Goal: Task Accomplishment & Management: Complete application form

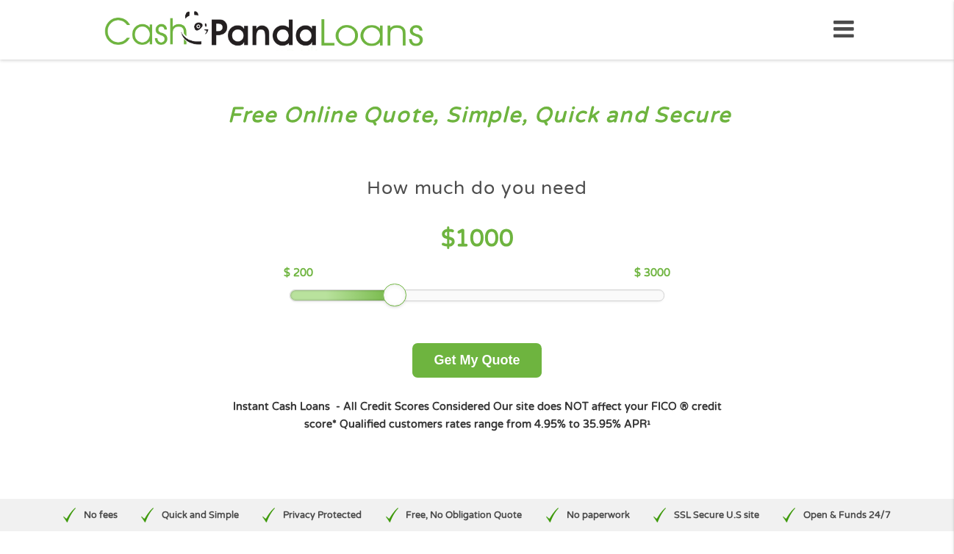
click at [461, 300] on div at bounding box center [477, 295] width 374 height 10
click at [490, 295] on div at bounding box center [477, 295] width 374 height 10
drag, startPoint x: 490, startPoint y: 295, endPoint x: 478, endPoint y: 294, distance: 12.5
click at [478, 294] on div at bounding box center [475, 296] width 24 height 24
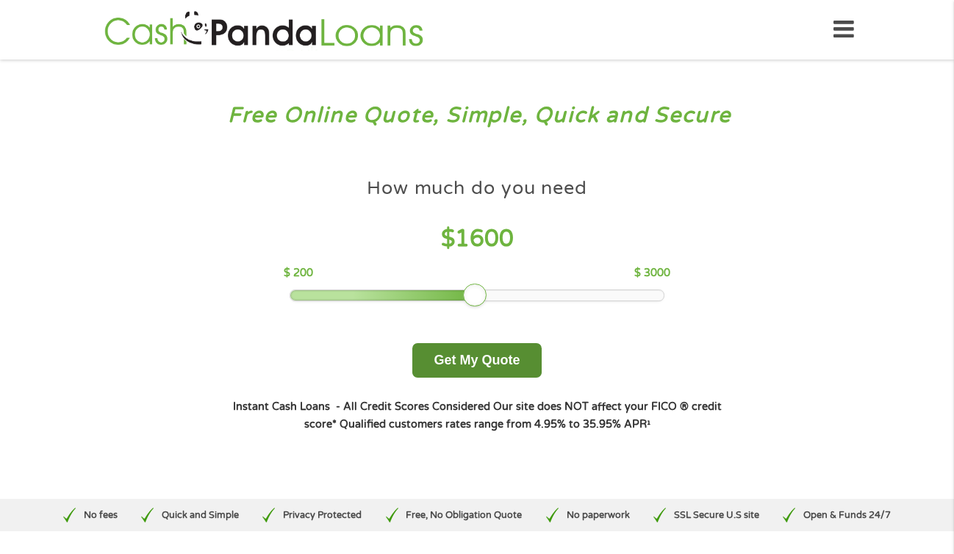
click at [480, 372] on button "Get My Quote" at bounding box center [476, 360] width 129 height 35
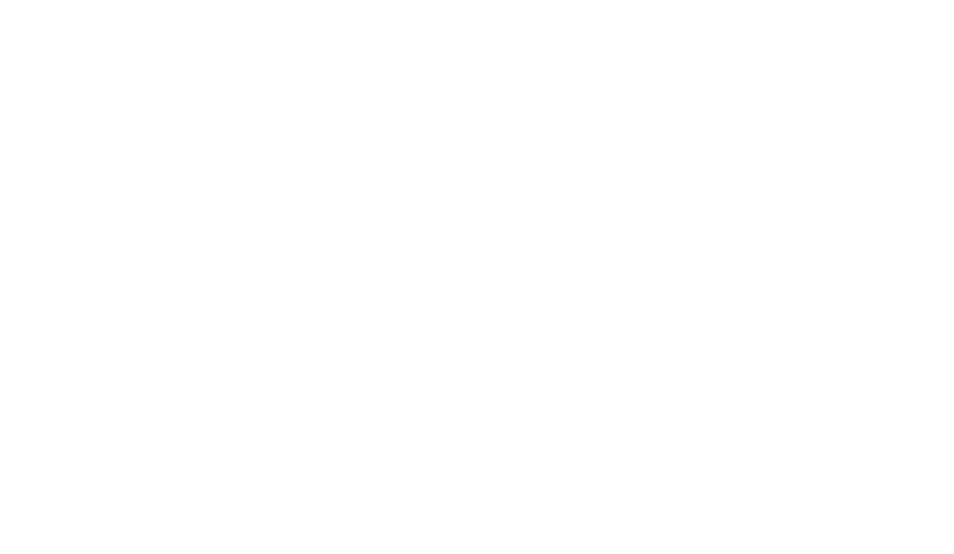
click at [0, 0] on html at bounding box center [0, 0] width 0 height 0
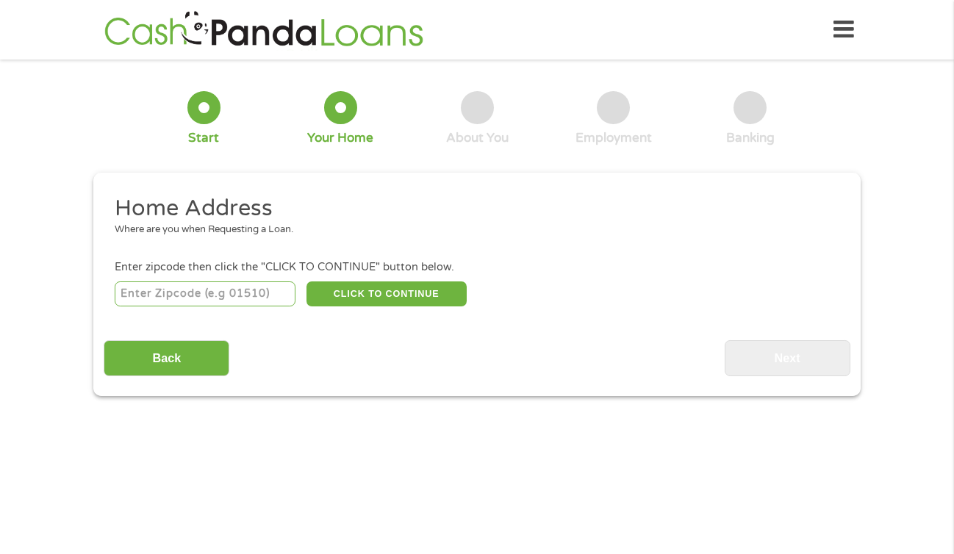
click at [195, 295] on input "number" at bounding box center [205, 293] width 181 height 25
type input "92831"
select select "[US_STATE]"
click at [374, 298] on button "CLICK TO CONTINUE" at bounding box center [386, 293] width 160 height 25
type input "92831"
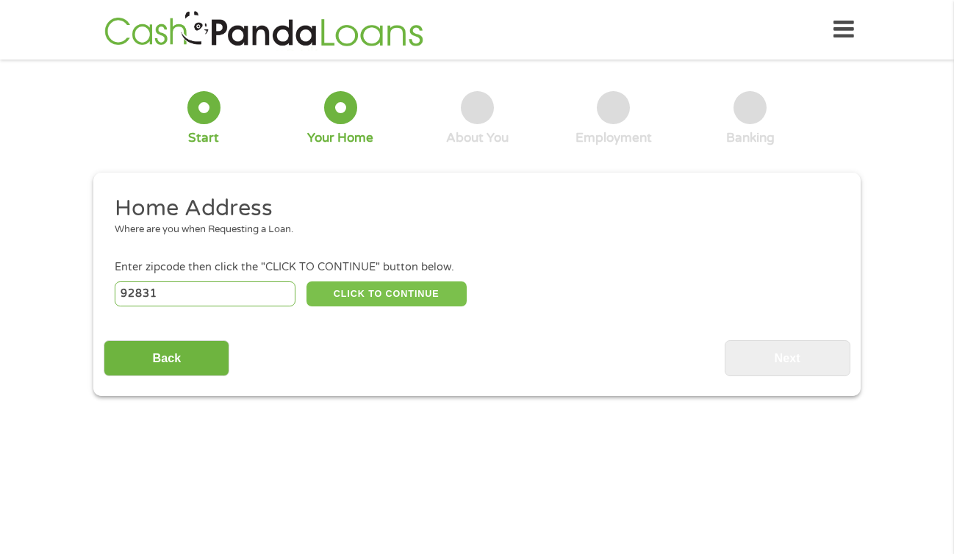
type input "Fullerton"
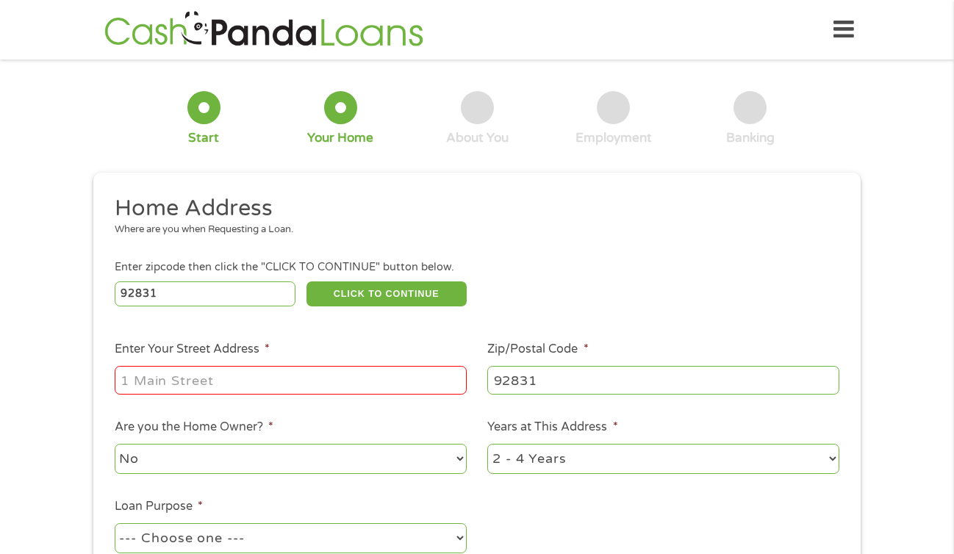
click at [379, 383] on input "Enter Your Street Address *" at bounding box center [291, 380] width 352 height 28
type input "2100 N teri place"
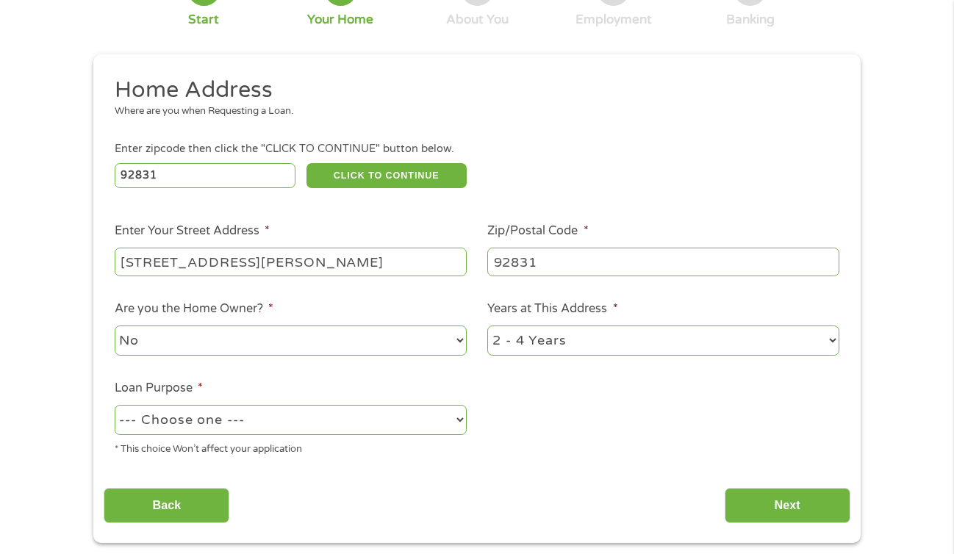
scroll to position [124, 0]
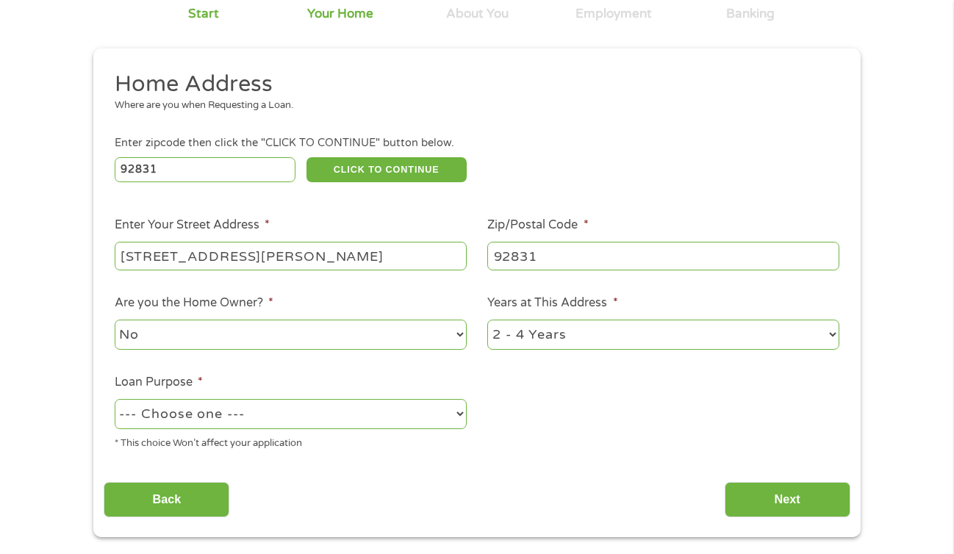
click at [534, 336] on select "1 Year or less 1 - 2 Years 2 - 4 Years Over 4 Years" at bounding box center [663, 335] width 352 height 30
select select "60months"
click at [487, 320] on select "1 Year or less 1 - 2 Years 2 - 4 Years Over 4 Years" at bounding box center [663, 335] width 352 height 30
click at [396, 406] on select "--- Choose one --- Pay Bills Debt Consolidation Home Improvement Major Purchase…" at bounding box center [291, 414] width 352 height 30
select select "debtconsolidation"
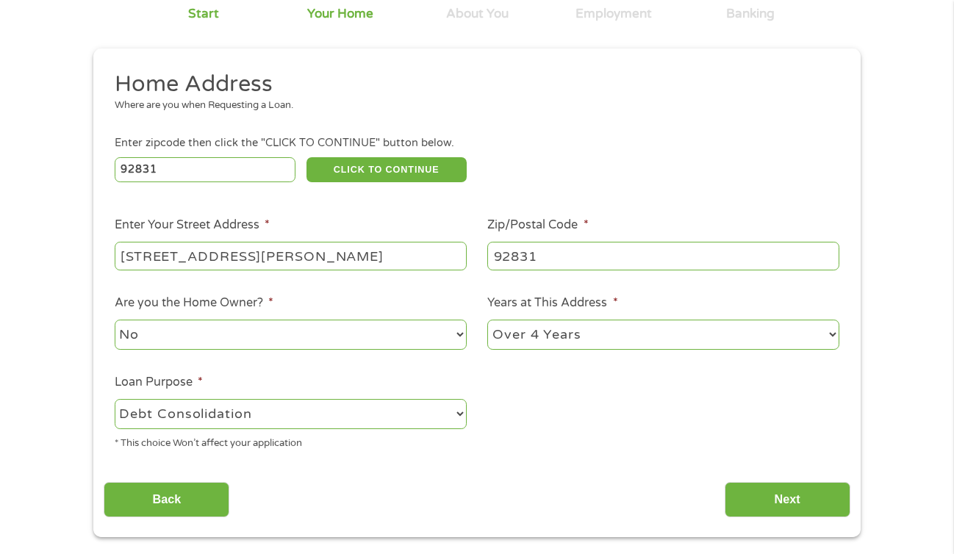
click at [115, 400] on select "--- Choose one --- Pay Bills Debt Consolidation Home Improvement Major Purchase…" at bounding box center [291, 414] width 352 height 30
click at [768, 512] on input "Next" at bounding box center [787, 500] width 126 height 36
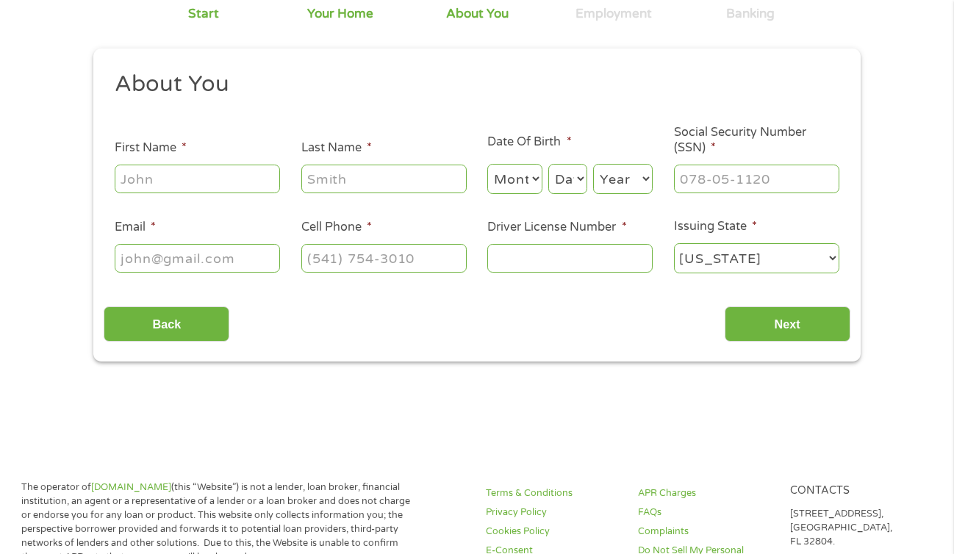
scroll to position [0, 0]
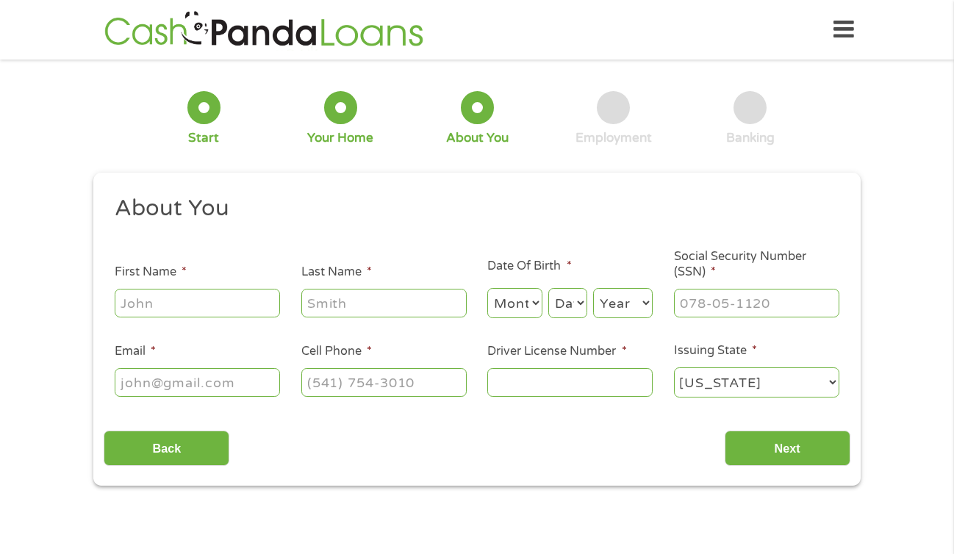
click at [202, 310] on input "First Name *" at bounding box center [197, 303] width 165 height 28
type input "Luis"
type input "Flores"
type input "luis.flores33980@gmail.com"
click at [431, 385] on input "(714) 760-2104" at bounding box center [383, 382] width 165 height 28
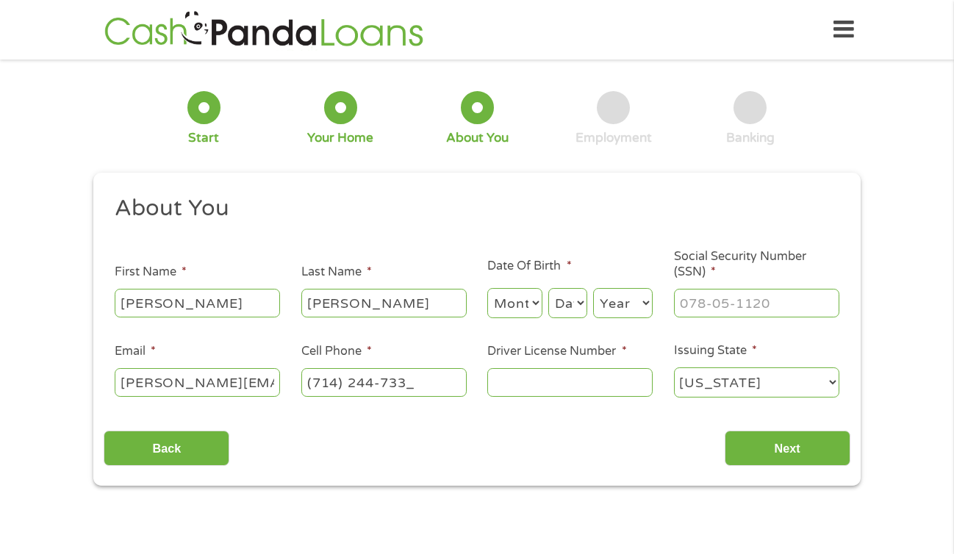
type input "(714) 244-7331"
click at [618, 391] on input "Driver License Number *" at bounding box center [569, 382] width 165 height 28
click at [735, 314] on input "___-__-____" at bounding box center [756, 303] width 165 height 28
type input "618-02-8433"
click at [519, 377] on input "Driver License Number *" at bounding box center [569, 382] width 165 height 28
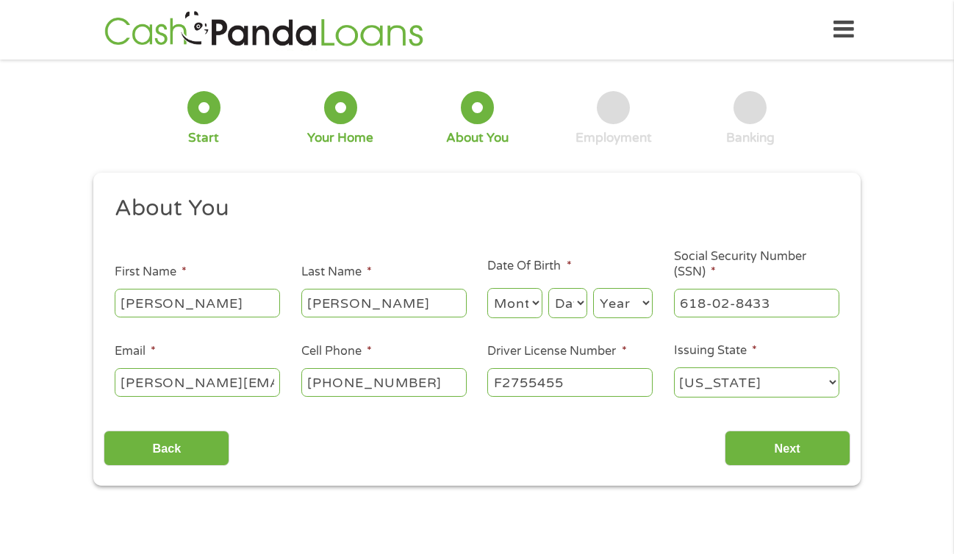
type input "F2755455"
click at [533, 296] on select "Month 1 2 3 4 5 6 7 8 9 10 11 12" at bounding box center [514, 303] width 55 height 30
select select "11"
click at [487, 289] on select "Month 1 2 3 4 5 6 7 8 9 10 11 12" at bounding box center [514, 303] width 55 height 30
click at [569, 302] on select "Day 1 2 3 4 5 6 7 8 9 10 11 12 13 14 15 16 17 18 19 20 21 22 23 24 25 26 27 28 …" at bounding box center [567, 303] width 39 height 30
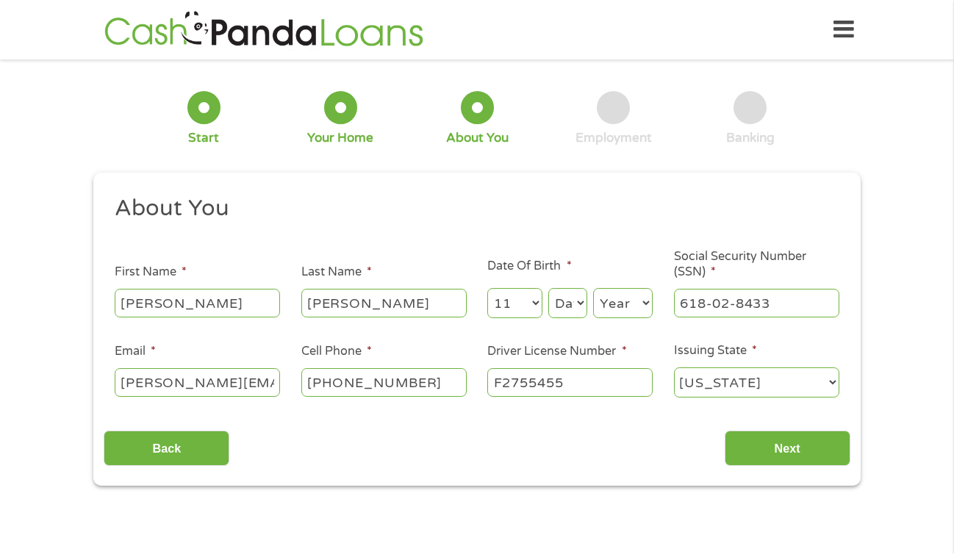
select select "11"
click at [548, 289] on select "Day 1 2 3 4 5 6 7 8 9 10 11 12 13 14 15 16 17 18 19 20 21 22 23 24 25 26 27 28 …" at bounding box center [567, 303] width 39 height 30
click at [627, 309] on select "Year 2007 2006 2005 2004 2003 2002 2001 2000 1999 1998 1997 1996 1995 1994 1993…" at bounding box center [623, 303] width 60 height 30
select select "1997"
click at [593, 289] on select "Year 2007 2006 2005 2004 2003 2002 2001 2000 1999 1998 1997 1996 1995 1994 1993…" at bounding box center [623, 303] width 60 height 30
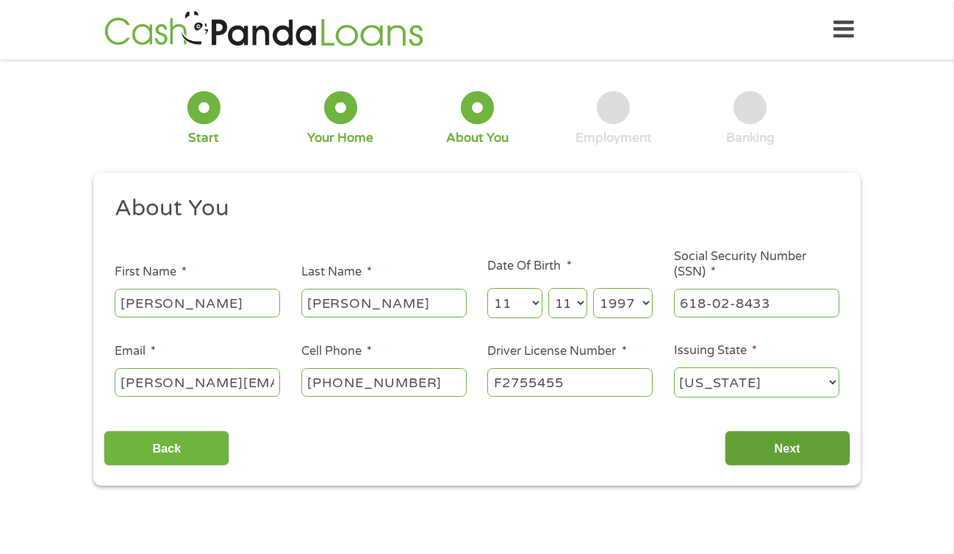
click at [832, 446] on input "Next" at bounding box center [787, 449] width 126 height 36
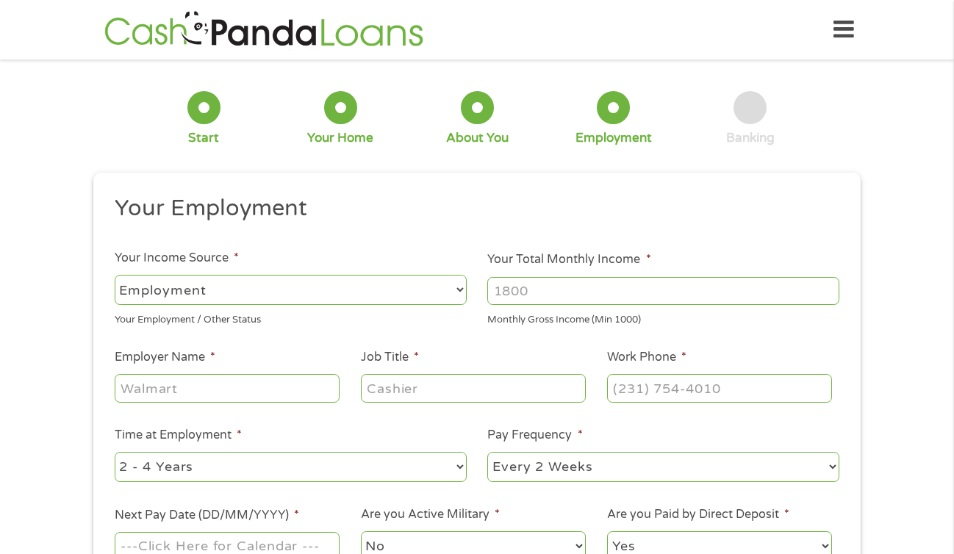
scroll to position [6, 6]
click at [779, 448] on li "Pay Frequency * --- Choose one --- Every 2 Weeks Every Week Monthly Semi-Monthly" at bounding box center [663, 455] width 373 height 58
click at [622, 296] on input "Your Total Monthly Income *" at bounding box center [663, 291] width 352 height 28
type input "4000"
click at [450, 326] on div "Your Employment / Other Status" at bounding box center [291, 318] width 352 height 20
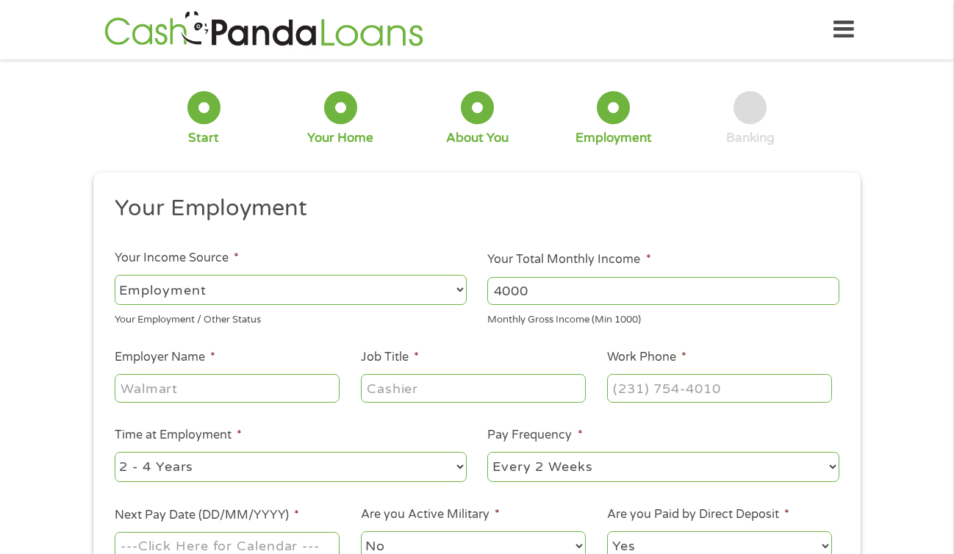
click at [322, 384] on input "Employer Name *" at bounding box center [227, 388] width 225 height 28
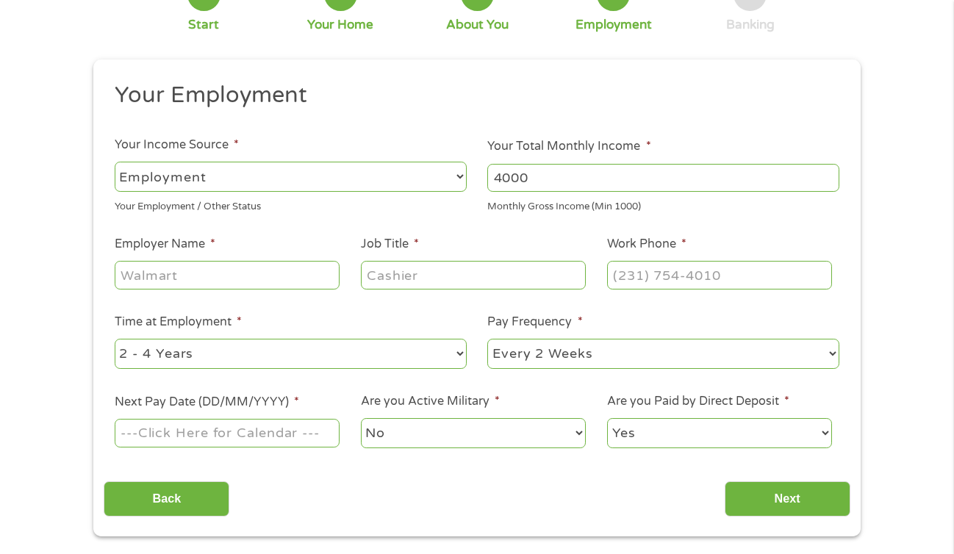
scroll to position [115, 0]
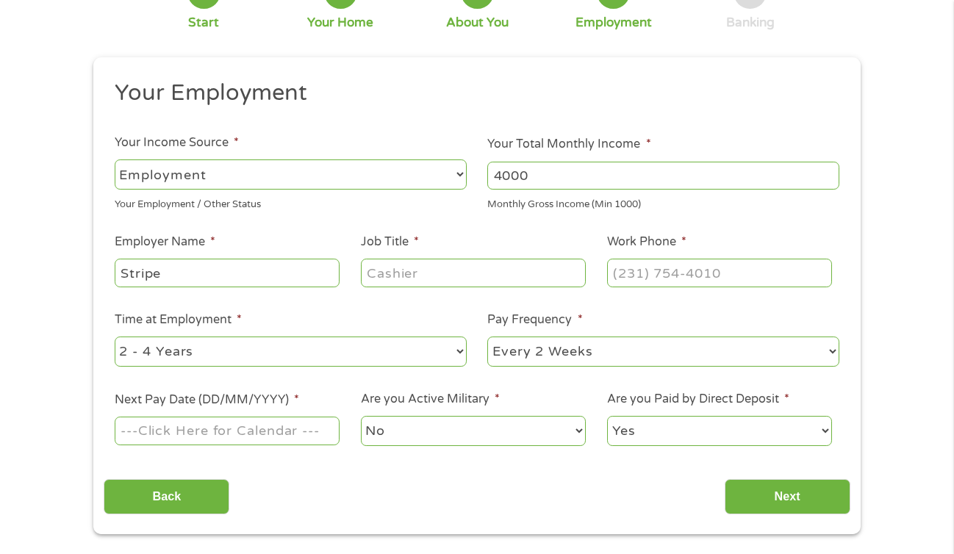
type input "Stripe"
click at [470, 272] on input "Job Title *" at bounding box center [473, 273] width 225 height 28
type input "Shopper"
click at [513, 353] on select "--- Choose one --- Every 2 Weeks Every Week Monthly Semi-Monthly" at bounding box center [663, 351] width 352 height 30
select select "monthly"
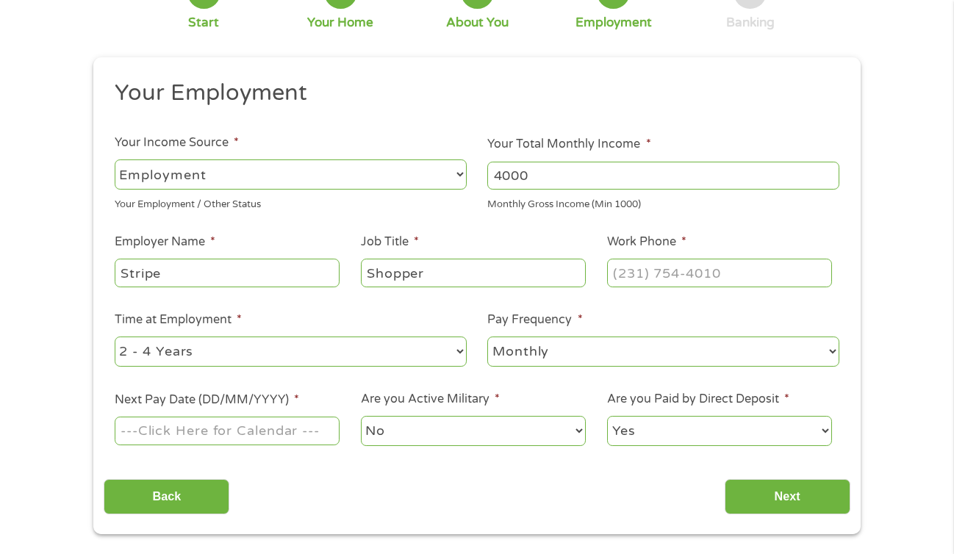
click at [487, 336] on select "--- Choose one --- Every 2 Weeks Every Week Monthly Semi-Monthly" at bounding box center [663, 351] width 352 height 30
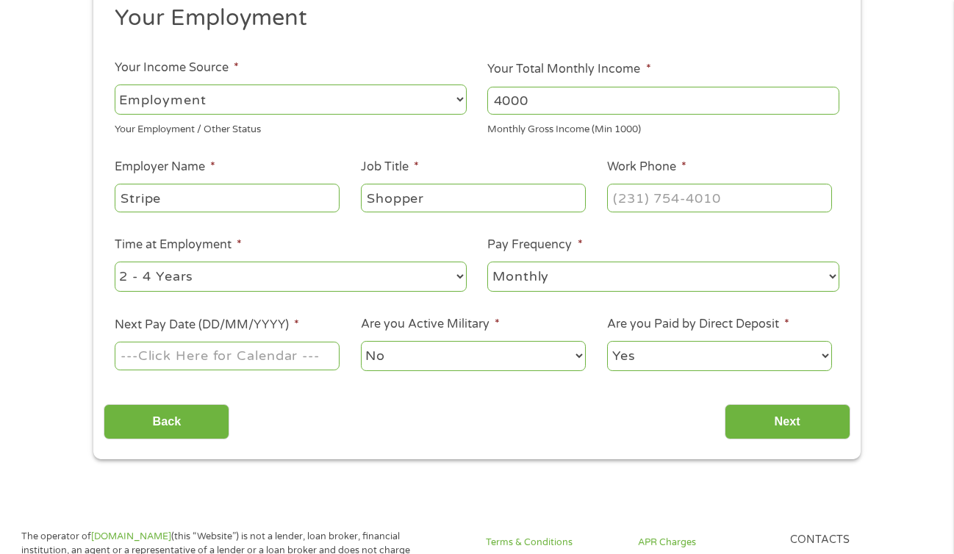
scroll to position [205, 0]
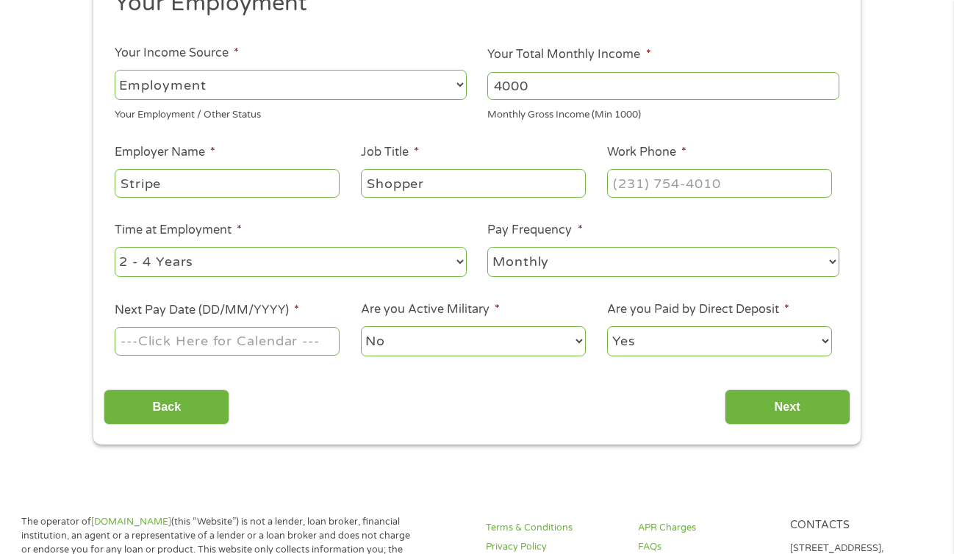
click at [250, 338] on input "Next Pay Date (DD/MM/YYYY) *" at bounding box center [227, 341] width 225 height 28
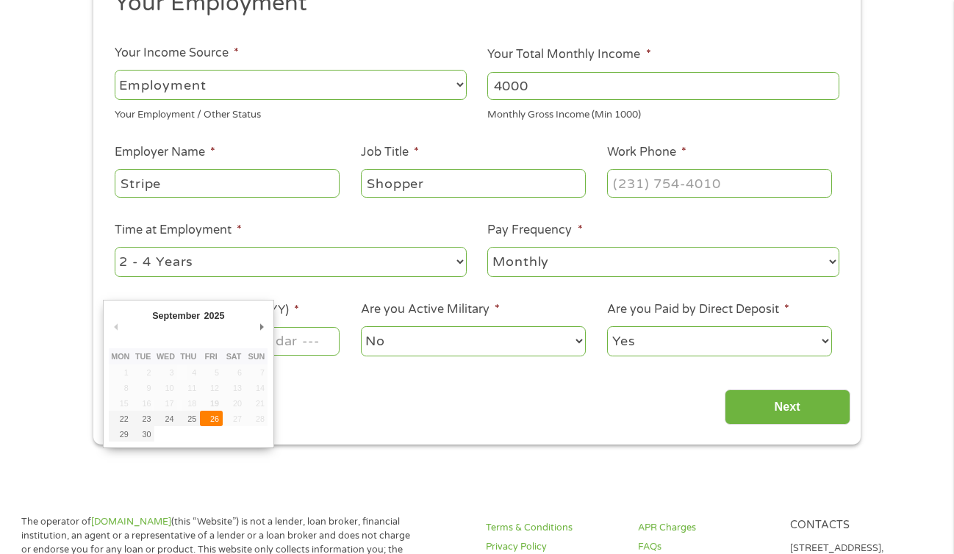
type input "26/09/2025"
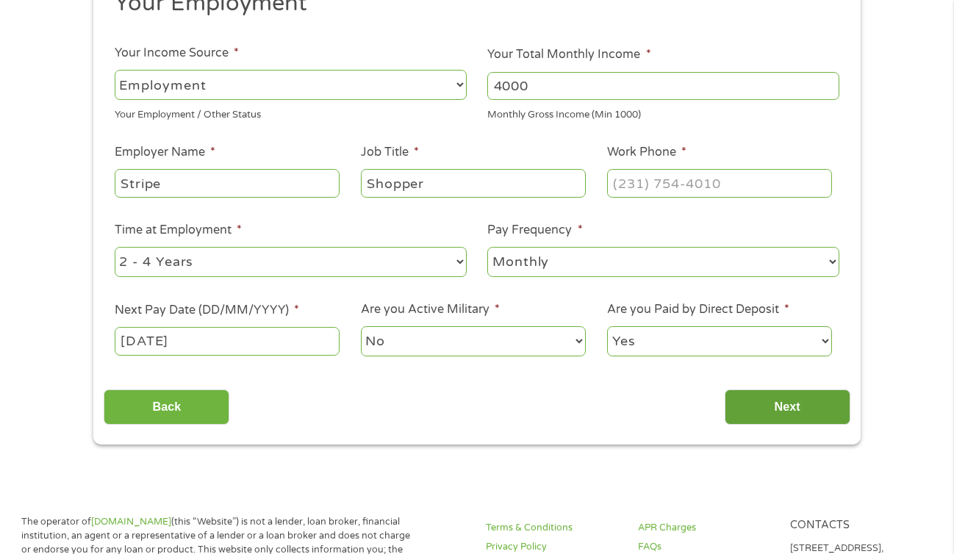
click at [801, 407] on input "Next" at bounding box center [787, 407] width 126 height 36
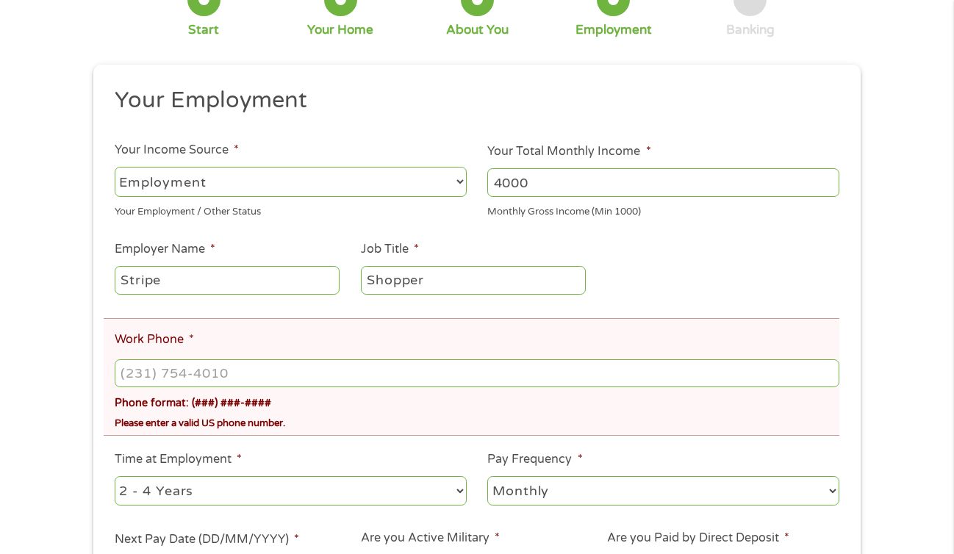
scroll to position [170, 0]
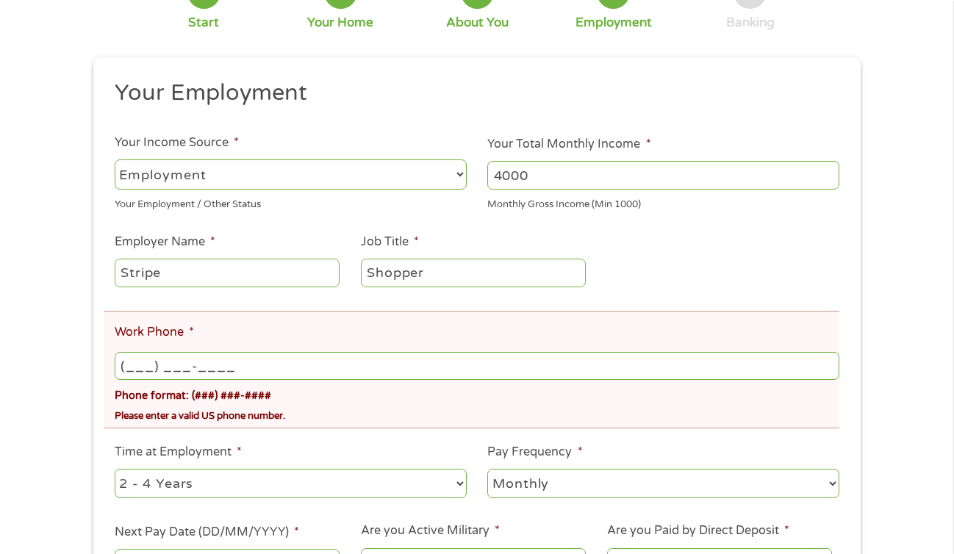
click at [461, 370] on input "(___) ___-____" at bounding box center [477, 366] width 724 height 28
type input "(714) 760-2104"
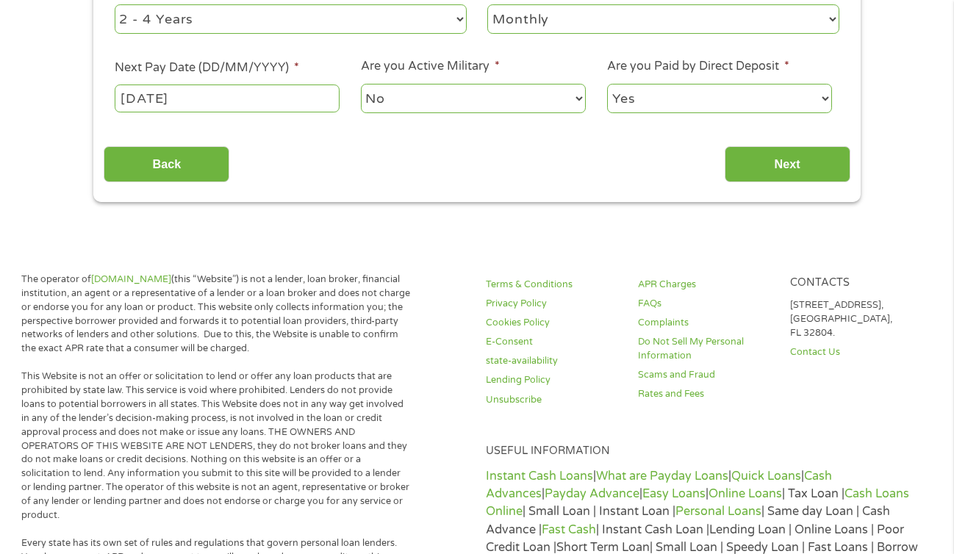
scroll to position [640, 0]
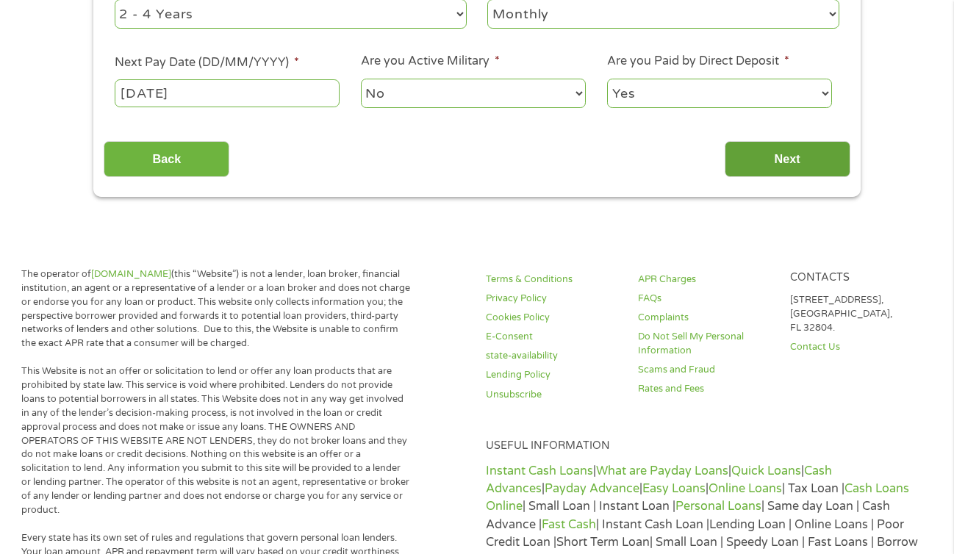
click at [791, 170] on input "Next" at bounding box center [787, 159] width 126 height 36
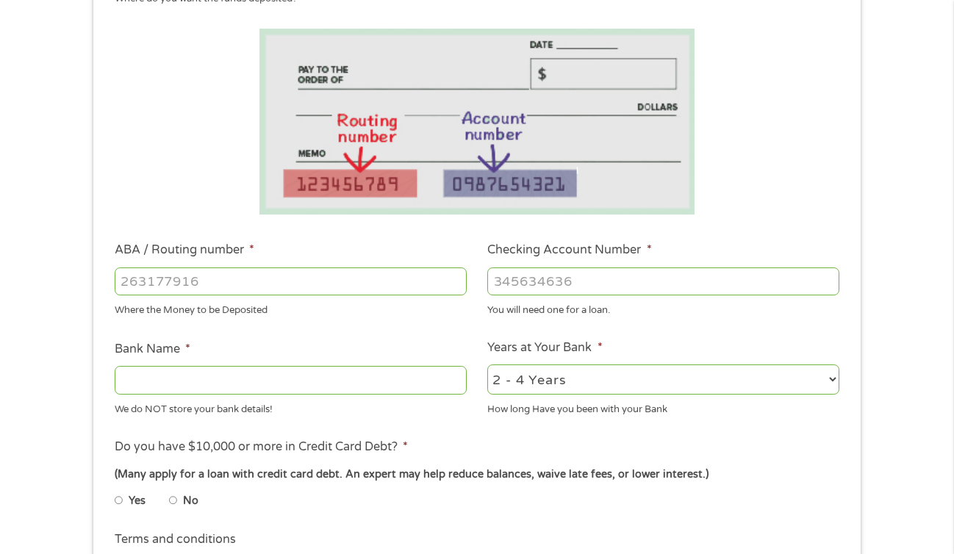
scroll to position [227, 0]
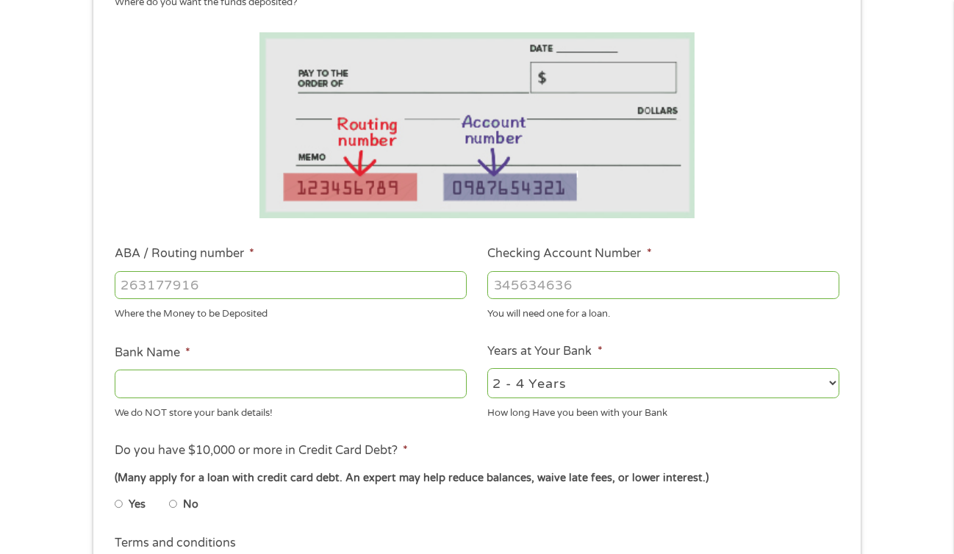
click at [175, 505] on input "No" at bounding box center [173, 504] width 9 height 24
radio input "true"
click at [552, 281] on input "Checking Account Number *" at bounding box center [663, 285] width 352 height 28
click at [372, 276] on input "ABA / Routing number *" at bounding box center [291, 285] width 352 height 28
click at [353, 380] on input "Bank Name *" at bounding box center [291, 384] width 352 height 28
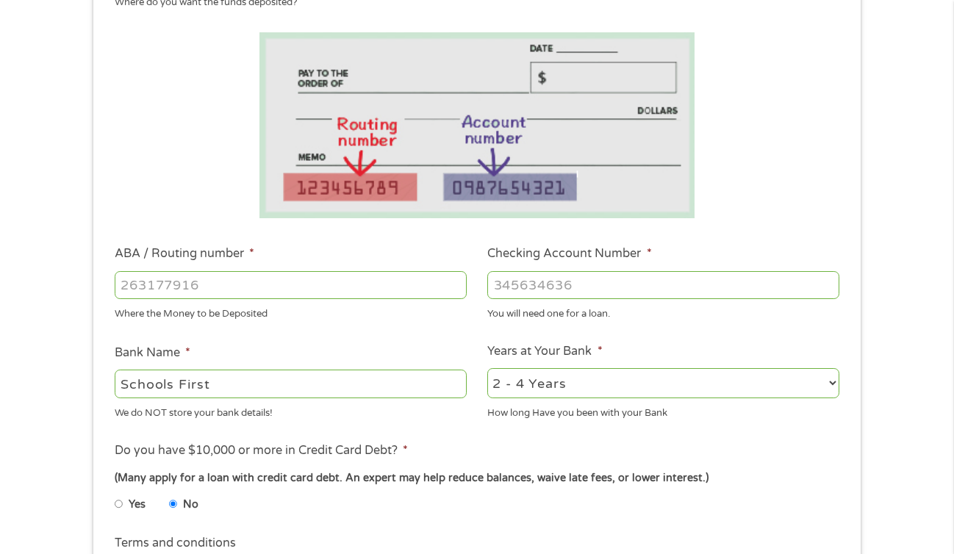
type input "Schools First"
click at [602, 296] on input "Checking Account Number *" at bounding box center [663, 285] width 352 height 28
type input "322282001"
drag, startPoint x: 594, startPoint y: 283, endPoint x: 396, endPoint y: 272, distance: 197.9
click at [396, 272] on ul "Bank Information Where do you want the funds deposited? ABA / Routing number * …" at bounding box center [477, 333] width 746 height 732
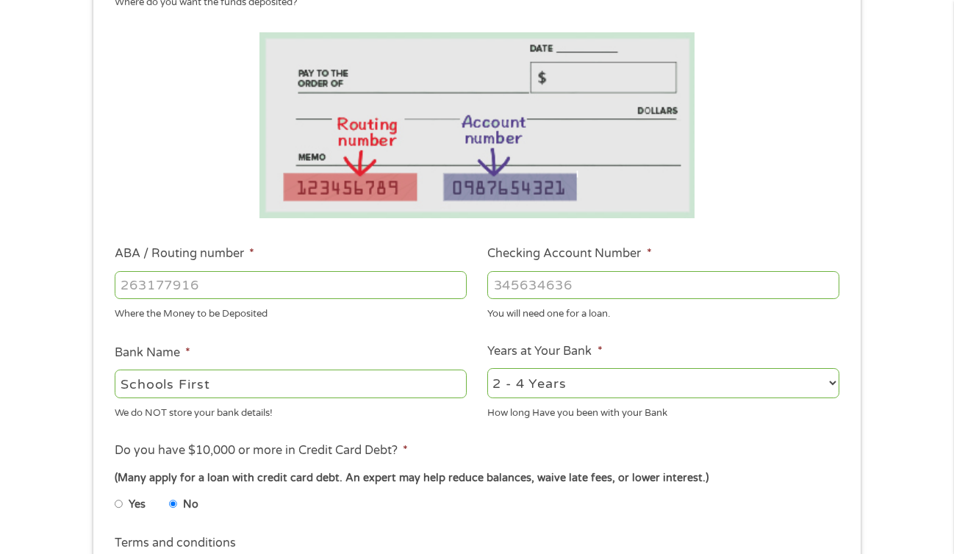
click at [357, 281] on input "ABA / Routing number *" at bounding box center [291, 285] width 352 height 28
click at [339, 291] on input "ABA / Routing number *" at bounding box center [291, 285] width 352 height 28
type input "322282001"
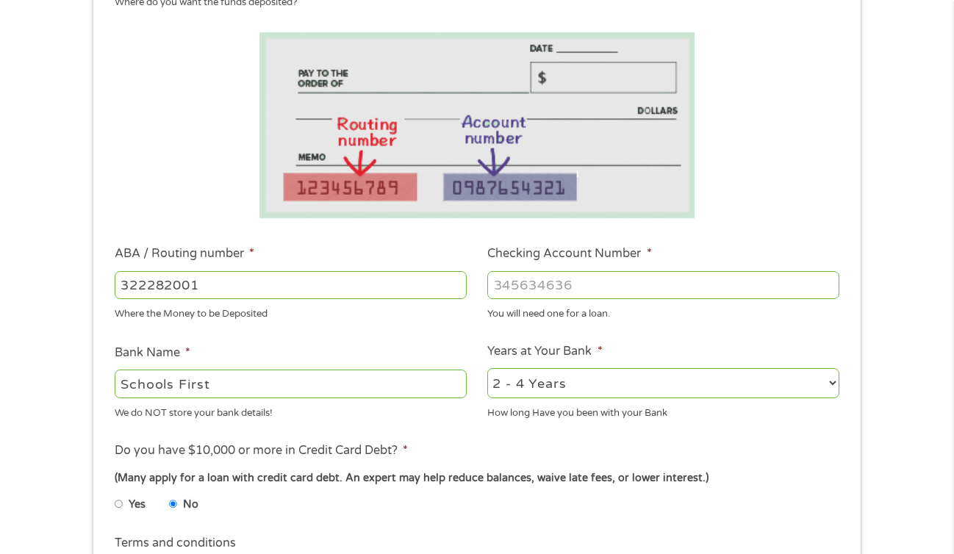
type input "SCHOOLSFIRST FEDERAL CREDIT UNION"
type input "322282001"
click at [606, 280] on input "Checking Account Number *" at bounding box center [663, 285] width 352 height 28
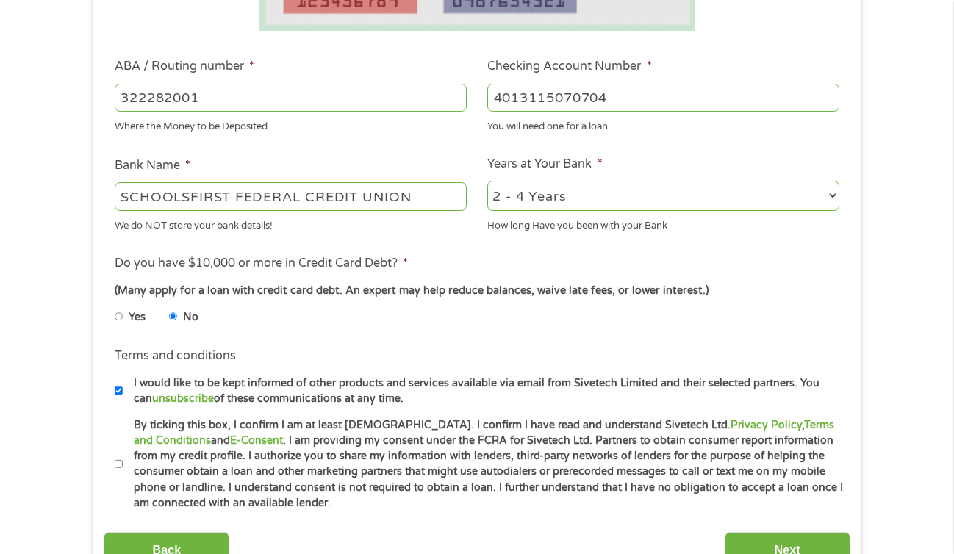
scroll to position [424, 0]
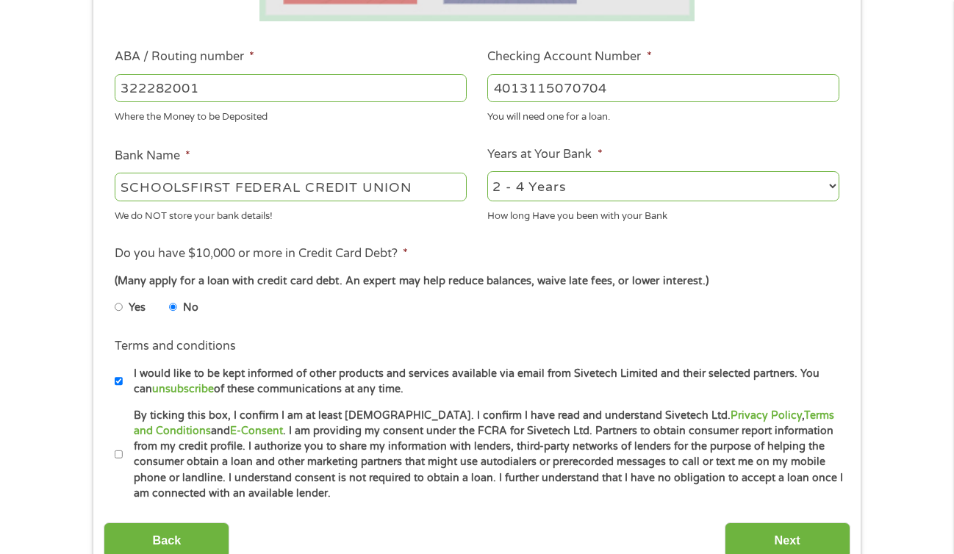
type input "4013115070704"
click at [630, 179] on select "2 - 4 Years 6 - 12 Months 1 - 2 Years Over 4 Years" at bounding box center [663, 186] width 352 height 30
select select "60months"
click at [487, 171] on select "2 - 4 Years 6 - 12 Months 1 - 2 Years Over 4 Years" at bounding box center [663, 186] width 352 height 30
click at [118, 452] on input "By ticking this box, I confirm I am at least 18 years old. I confirm I have rea…" at bounding box center [119, 455] width 9 height 24
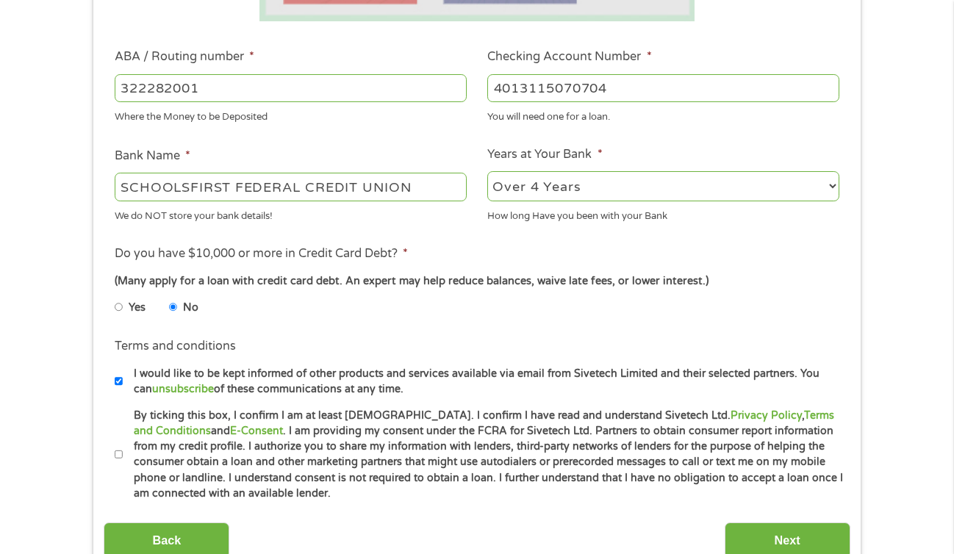
checkbox input "true"
click at [818, 542] on input "Next" at bounding box center [787, 540] width 126 height 36
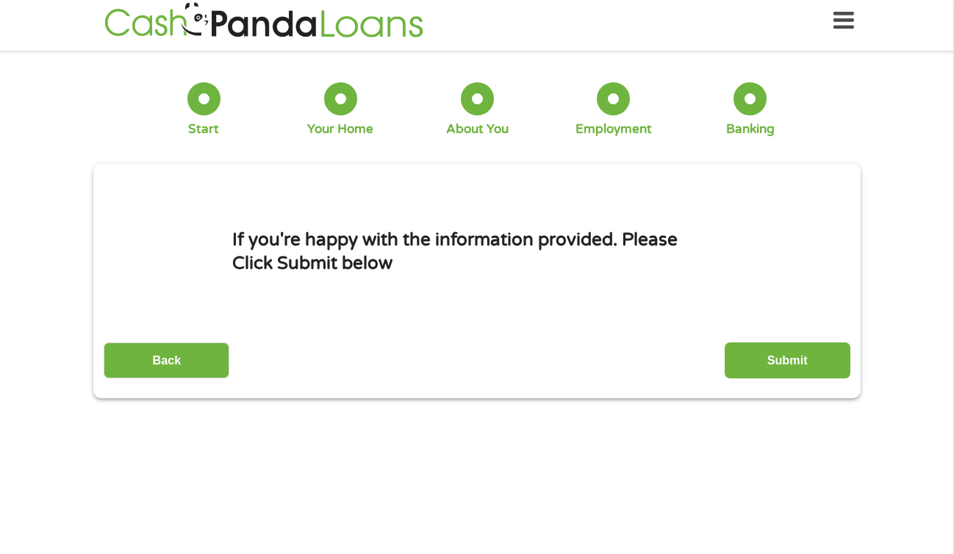
scroll to position [0, 0]
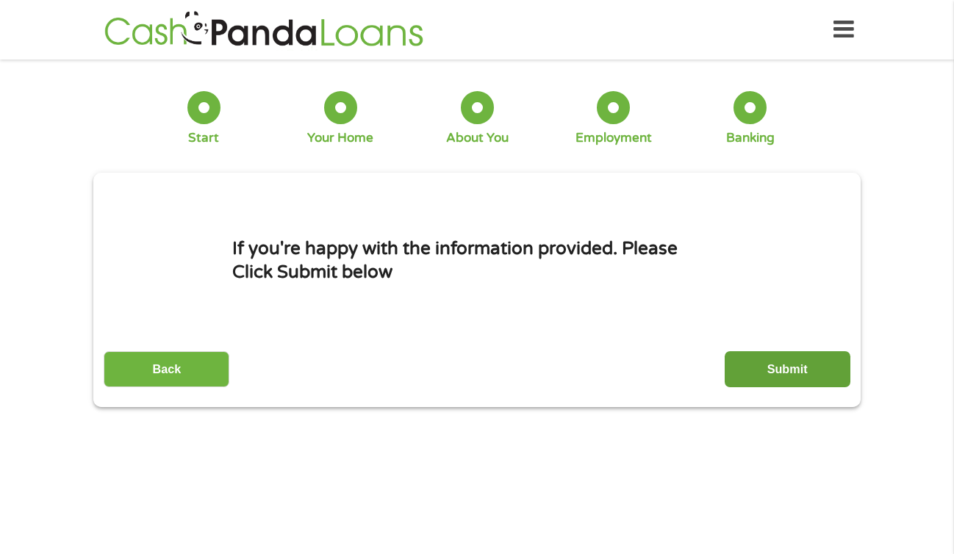
click at [754, 364] on input "Submit" at bounding box center [787, 369] width 126 height 36
